Goal: Browse casually: Explore the website without a specific task or goal

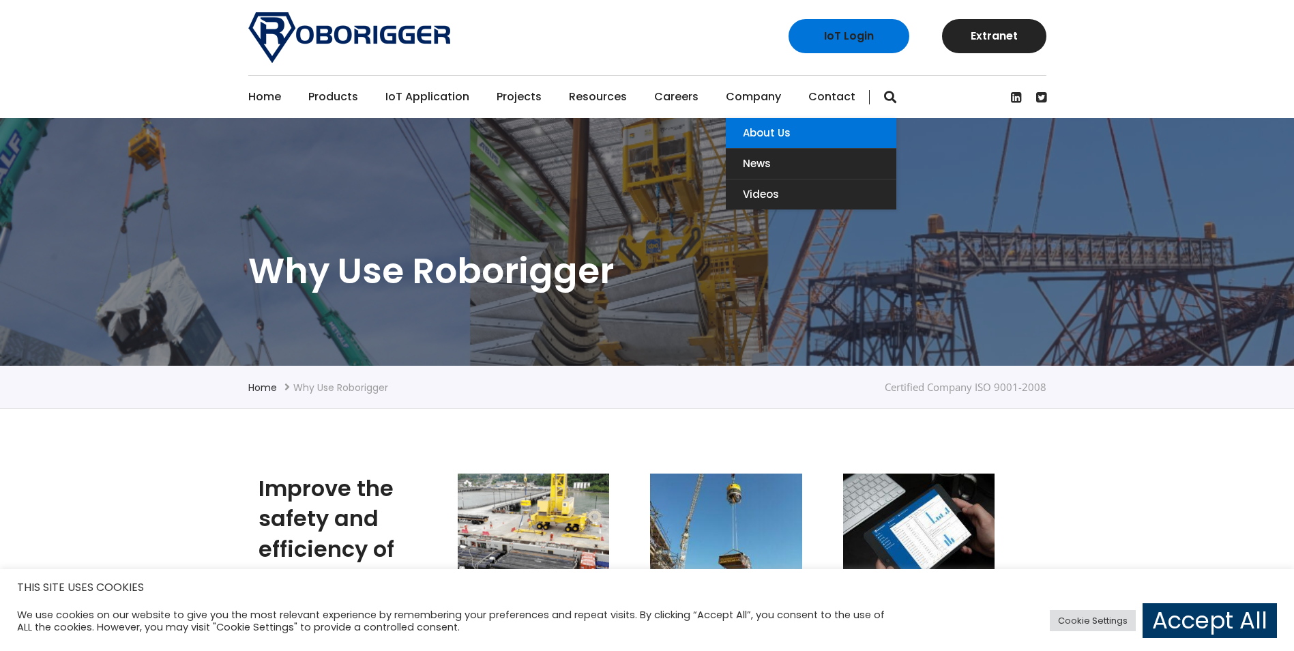
click at [759, 133] on link "About Us" at bounding box center [811, 133] width 171 height 30
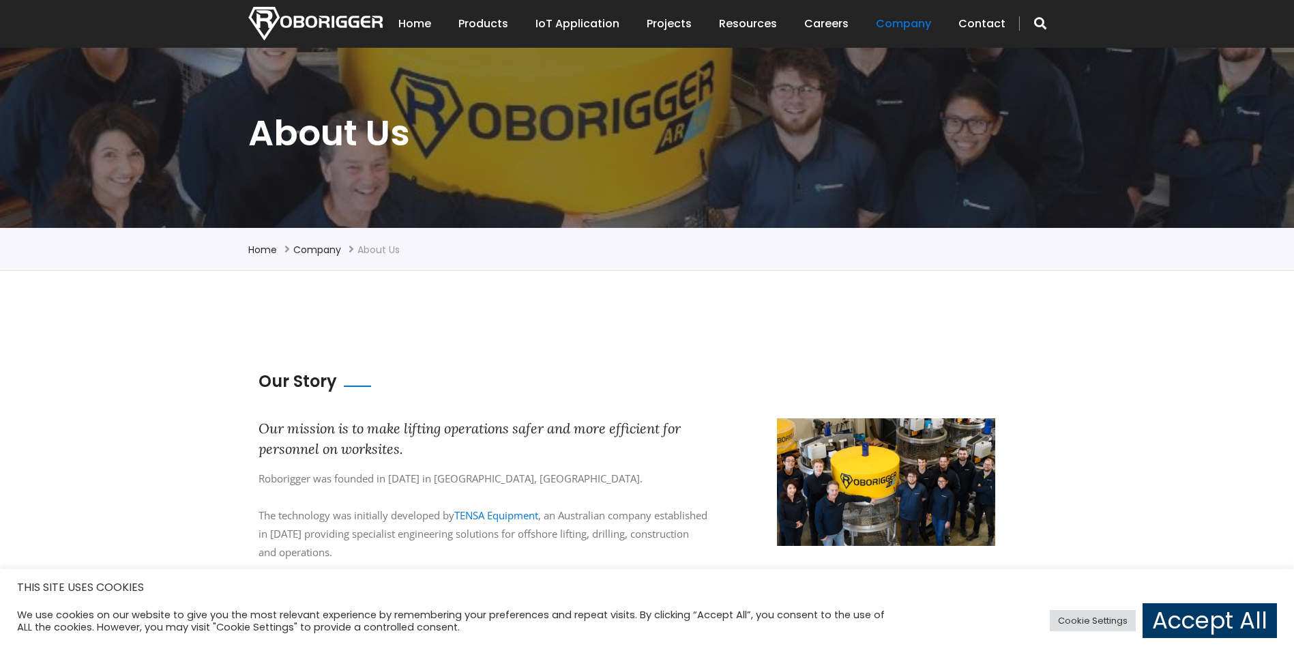
scroll to position [136, 0]
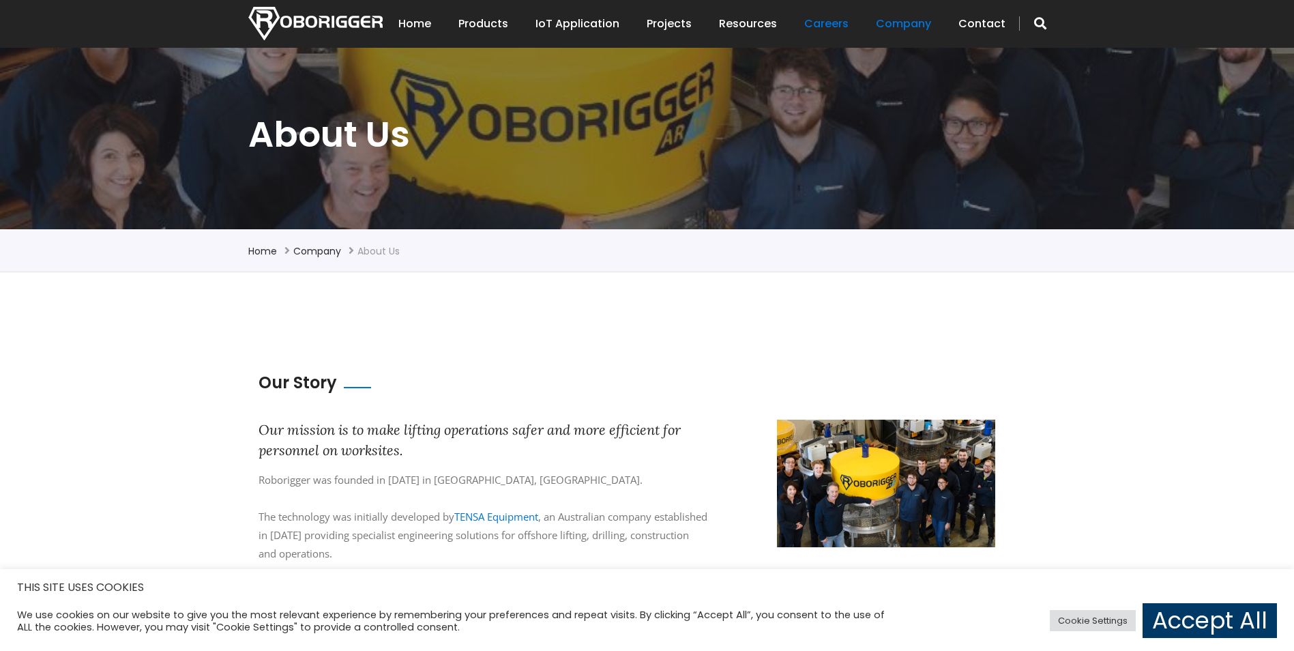
click at [830, 27] on link "Careers" at bounding box center [826, 24] width 44 height 42
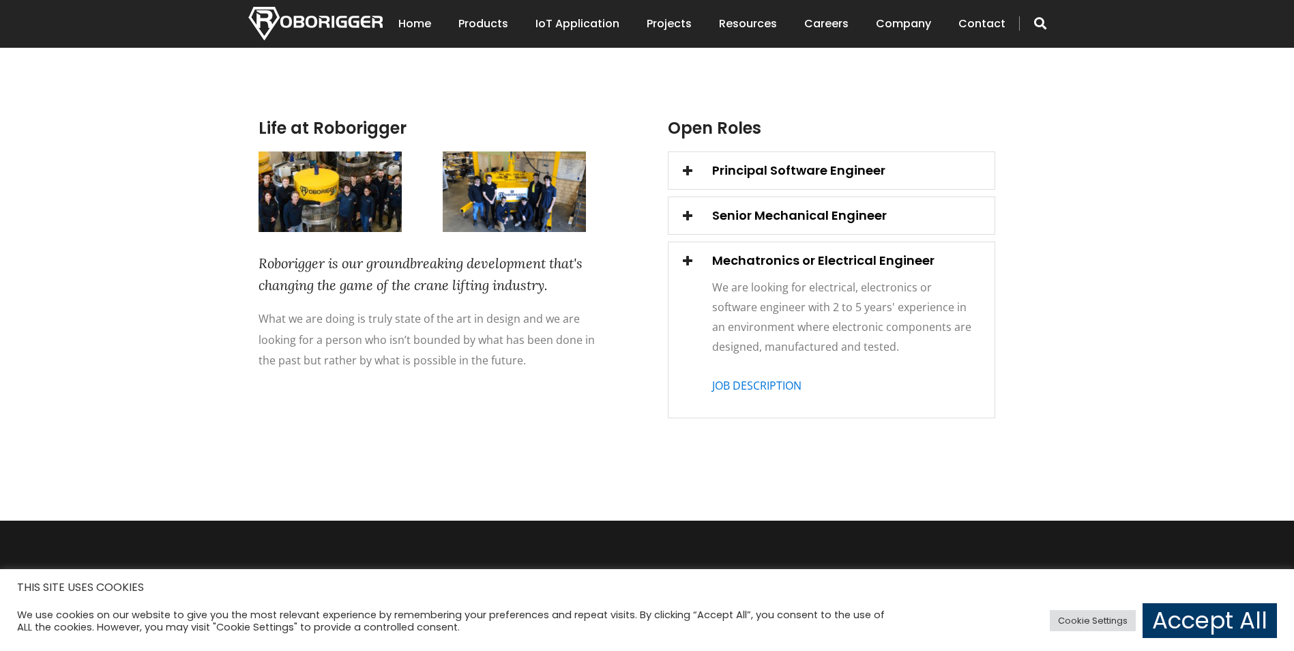
scroll to position [186, 0]
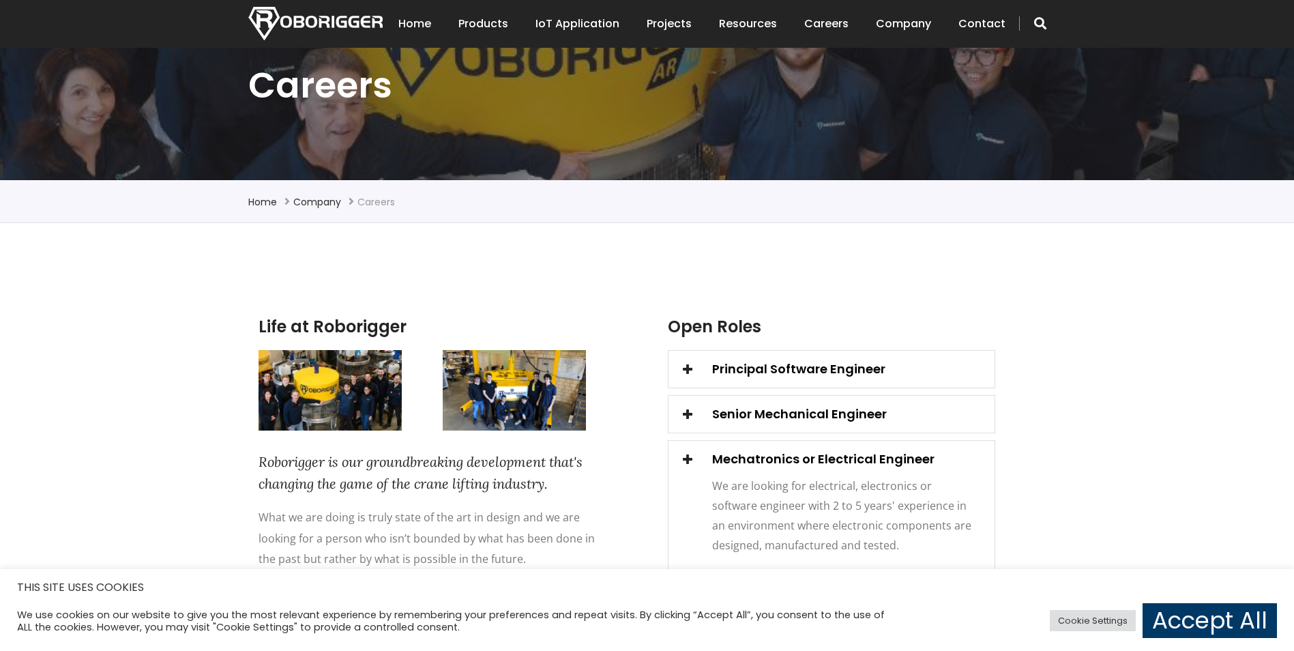
click at [525, 394] on img at bounding box center [514, 390] width 143 height 80
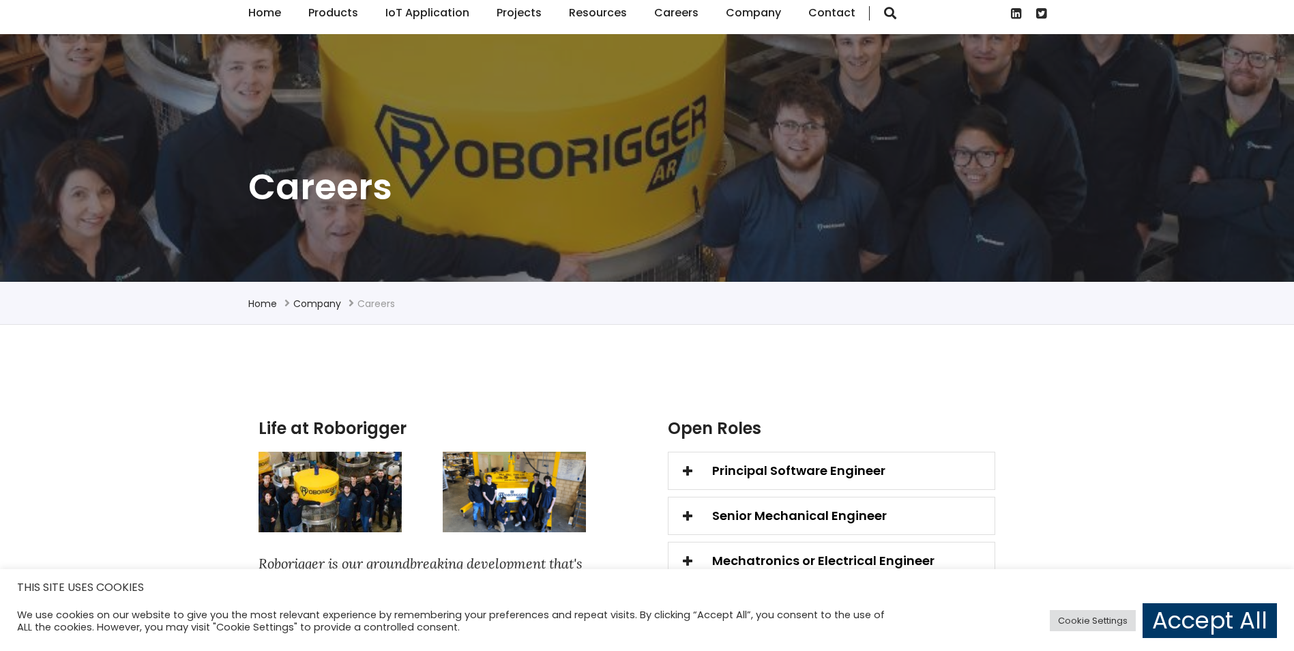
scroll to position [0, 0]
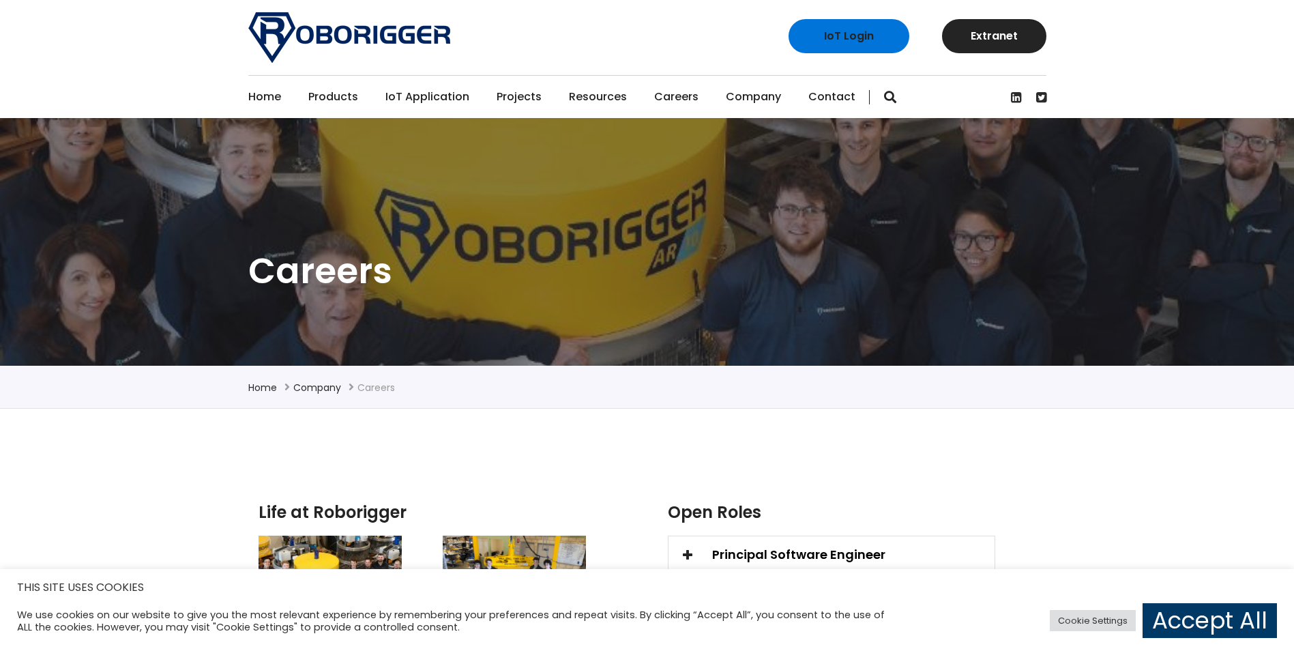
click at [679, 97] on link "Careers" at bounding box center [676, 97] width 44 height 42
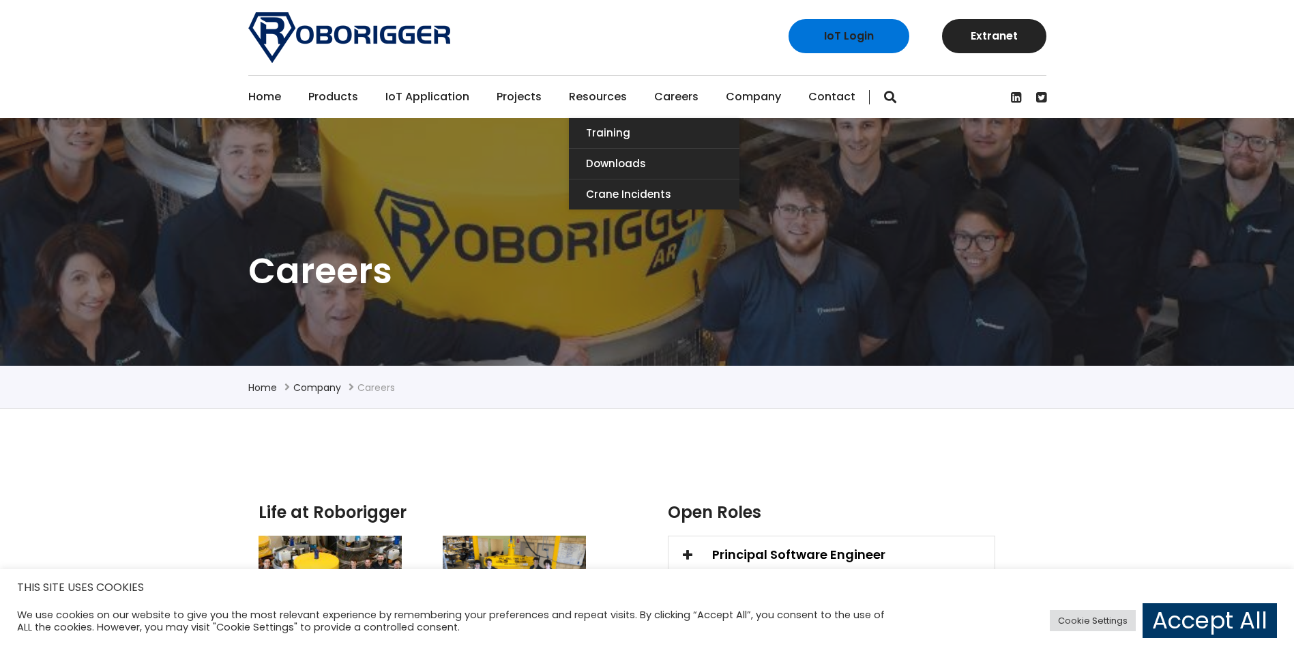
click at [599, 101] on link "Resources" at bounding box center [598, 97] width 58 height 42
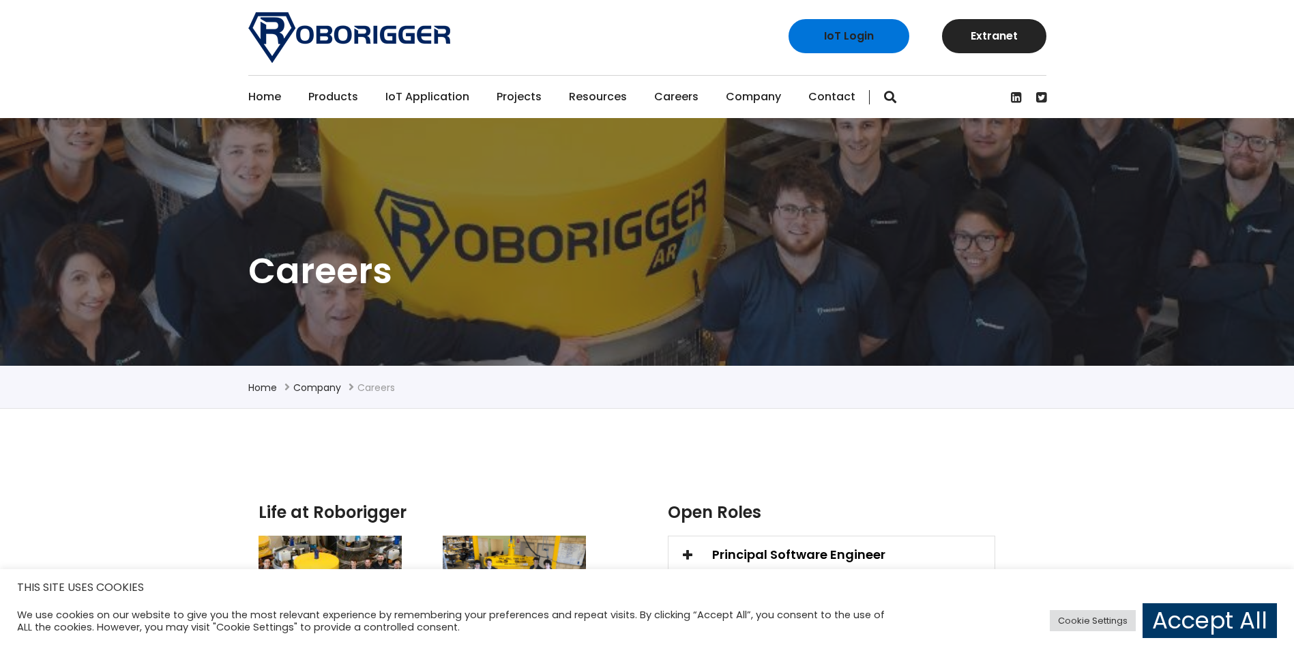
click at [505, 98] on link "Projects" at bounding box center [519, 97] width 45 height 42
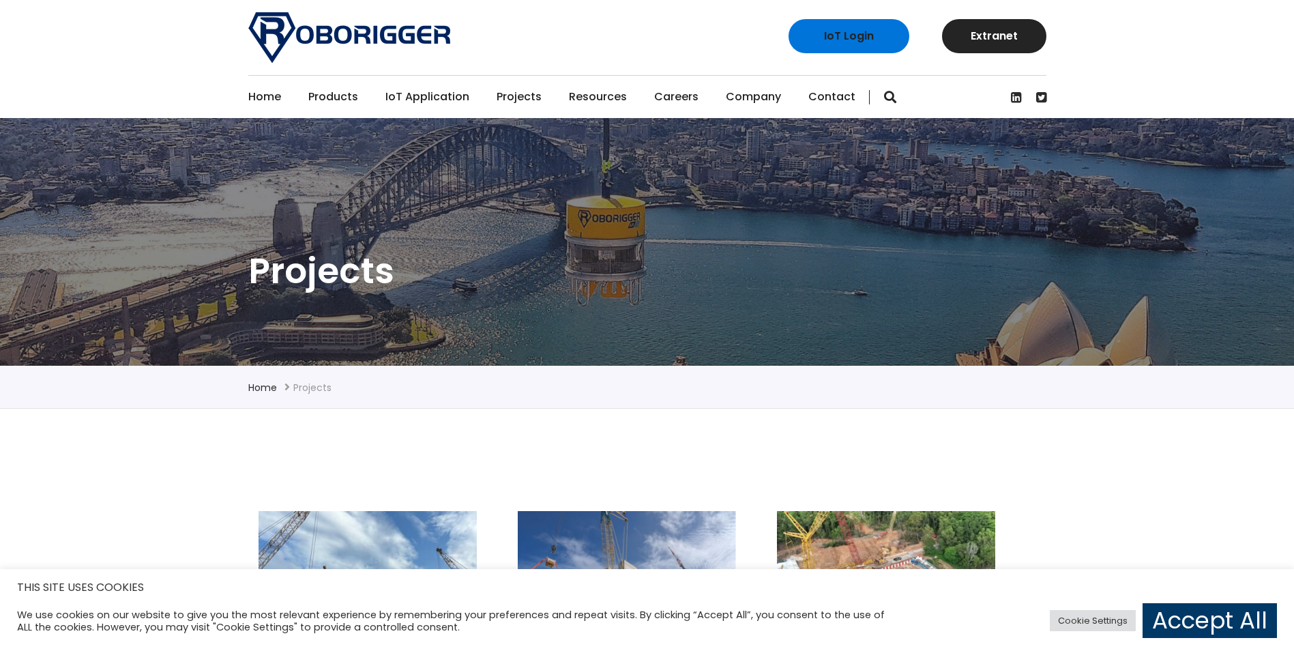
click at [621, 249] on h1 "Projects" at bounding box center [647, 271] width 798 height 46
click at [256, 100] on link "Home" at bounding box center [264, 97] width 33 height 42
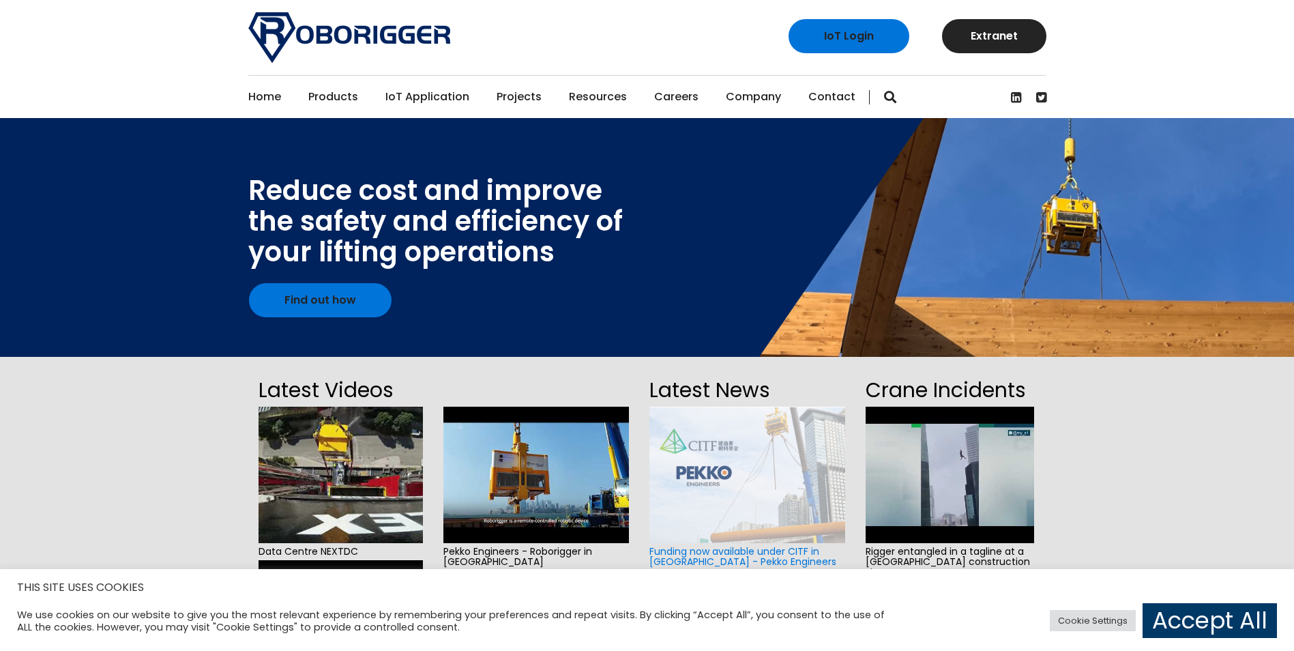
scroll to position [68, 0]
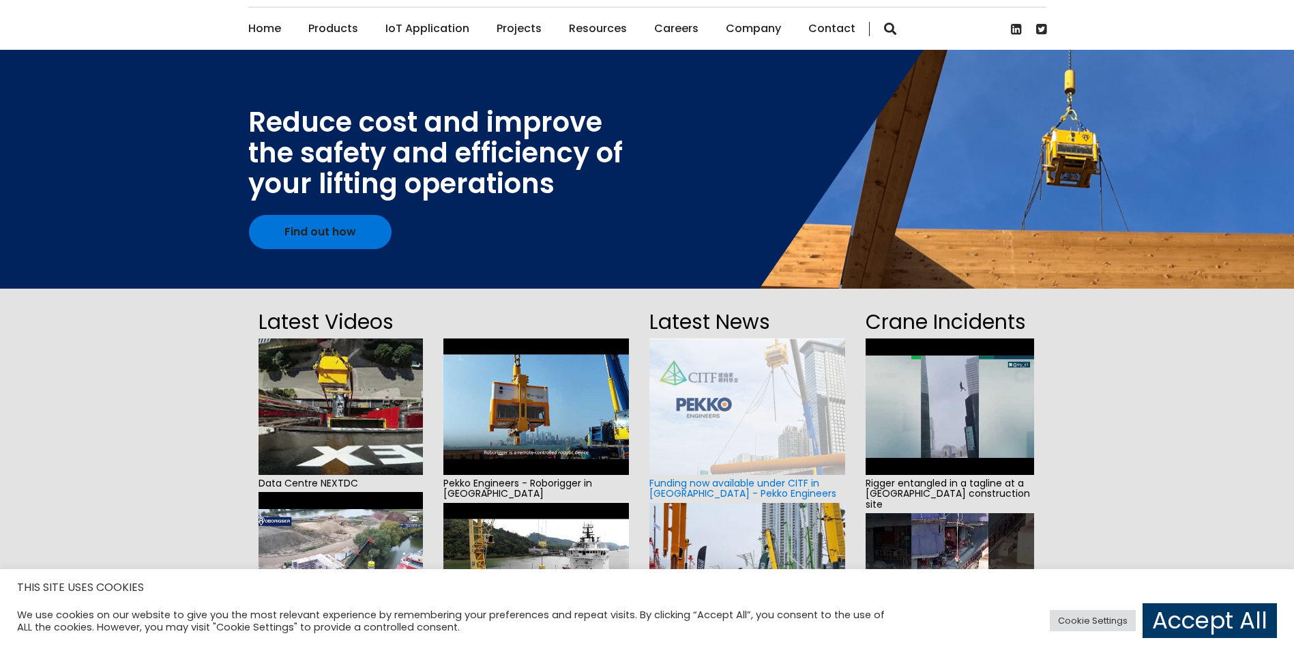
click at [591, 432] on img at bounding box center [536, 406] width 186 height 136
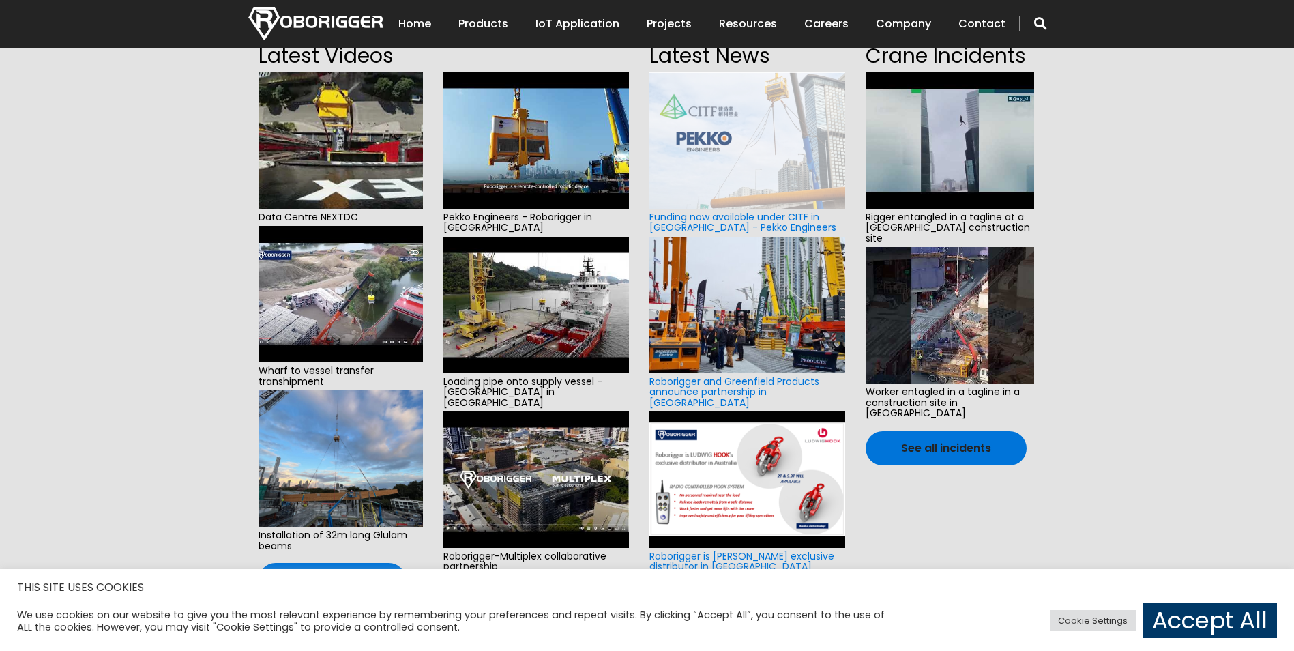
scroll to position [341, 0]
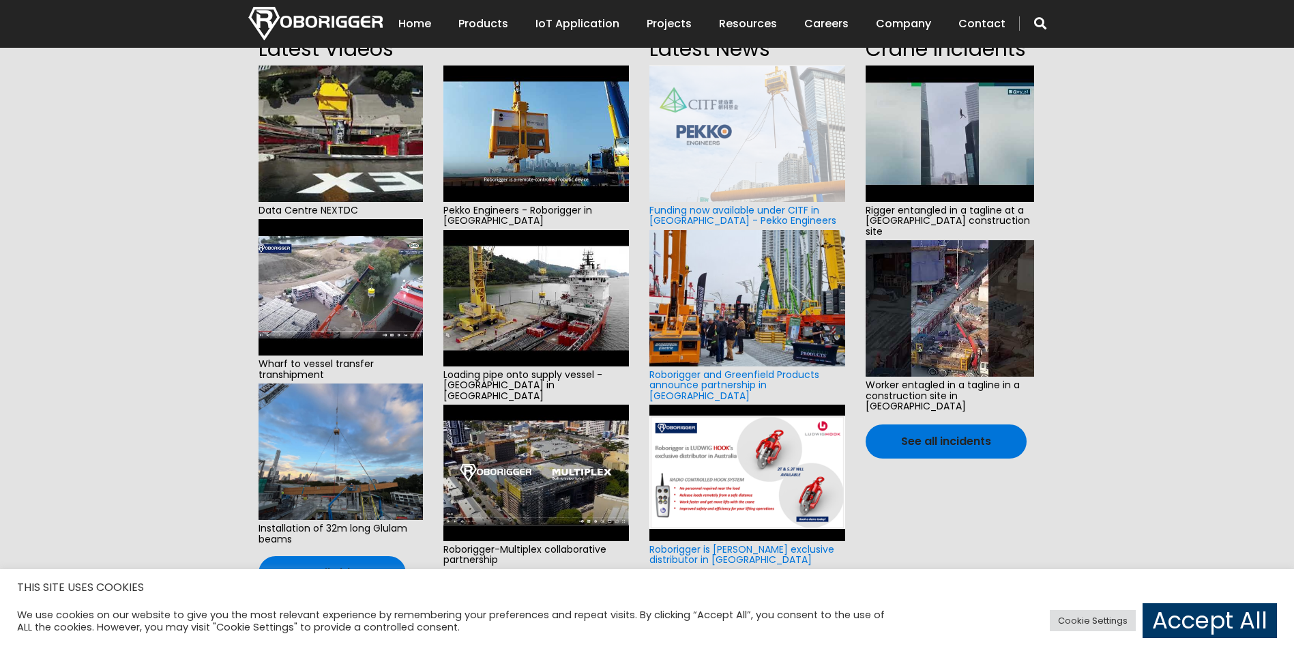
click at [563, 154] on img at bounding box center [536, 133] width 186 height 136
click at [683, 432] on img at bounding box center [746, 472] width 195 height 136
click at [707, 544] on link "Roborigger is [PERSON_NAME] exclusive distributor in [GEOGRAPHIC_DATA]" at bounding box center [741, 554] width 185 height 24
click at [751, 482] on img at bounding box center [746, 472] width 195 height 136
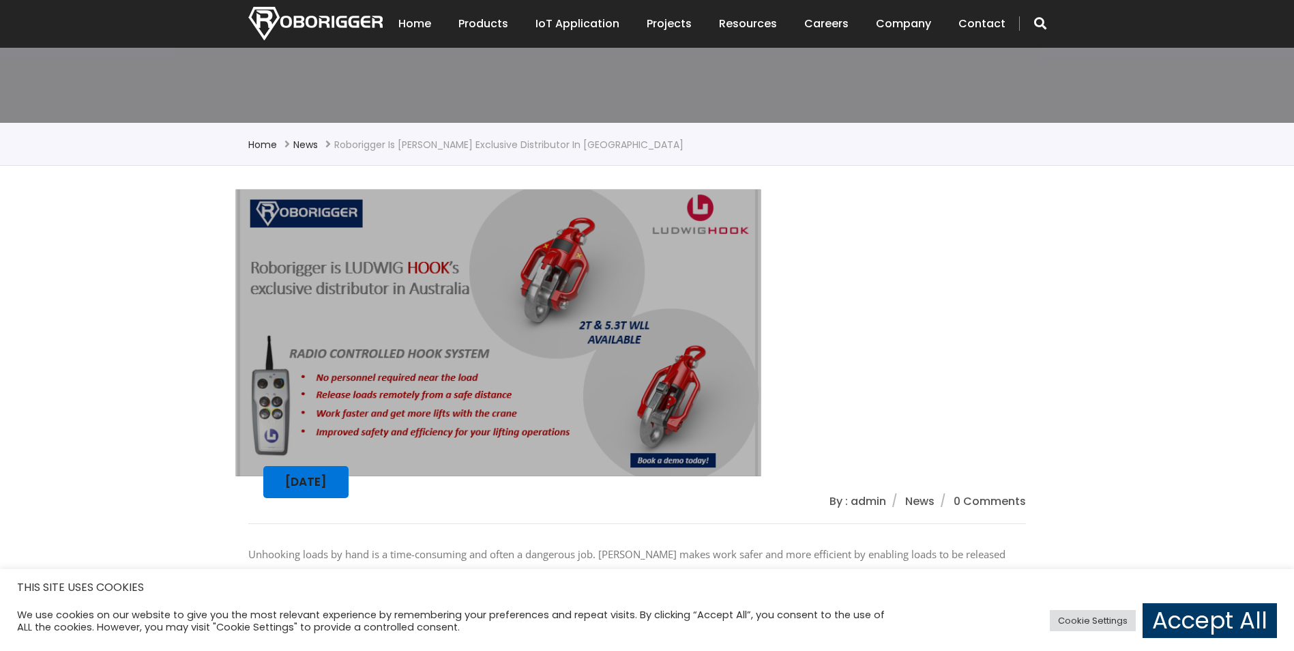
scroll to position [273, 0]
